Goal: Information Seeking & Learning: Learn about a topic

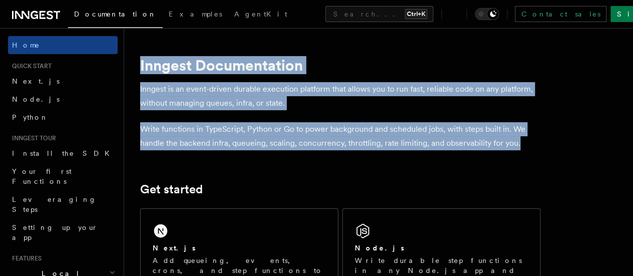
drag, startPoint x: 160, startPoint y: 154, endPoint x: 139, endPoint y: 59, distance: 97.9
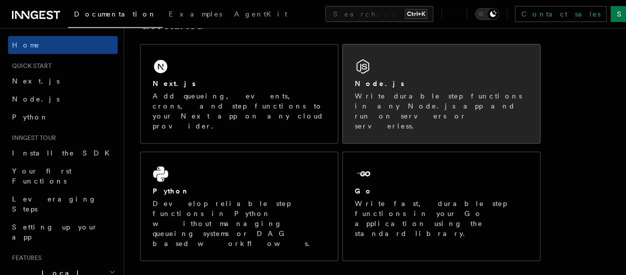
scroll to position [150, 0]
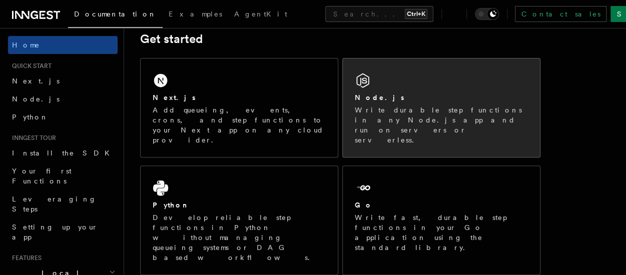
click at [378, 95] on h2 "Node.js" at bounding box center [380, 98] width 50 height 10
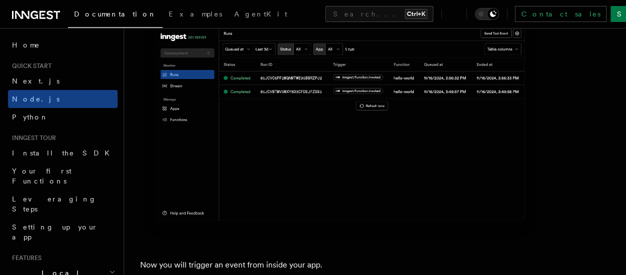
scroll to position [4852, 0]
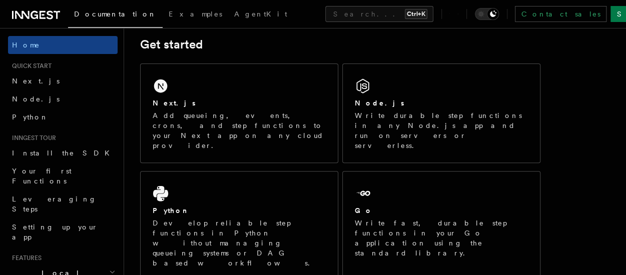
scroll to position [150, 0]
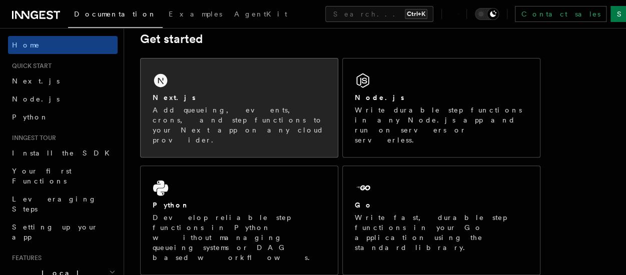
click at [225, 127] on div "Next.js Add queueing, events, crons, and step functions to your Next app on any…" at bounding box center [239, 108] width 197 height 99
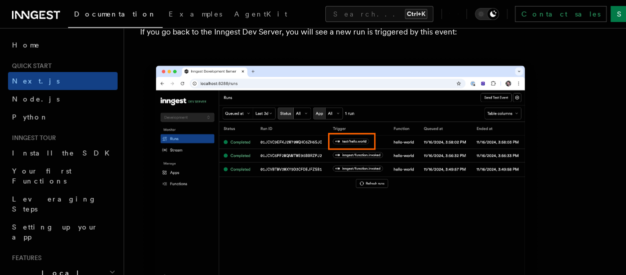
scroll to position [5902, 0]
